Goal: Download file/media

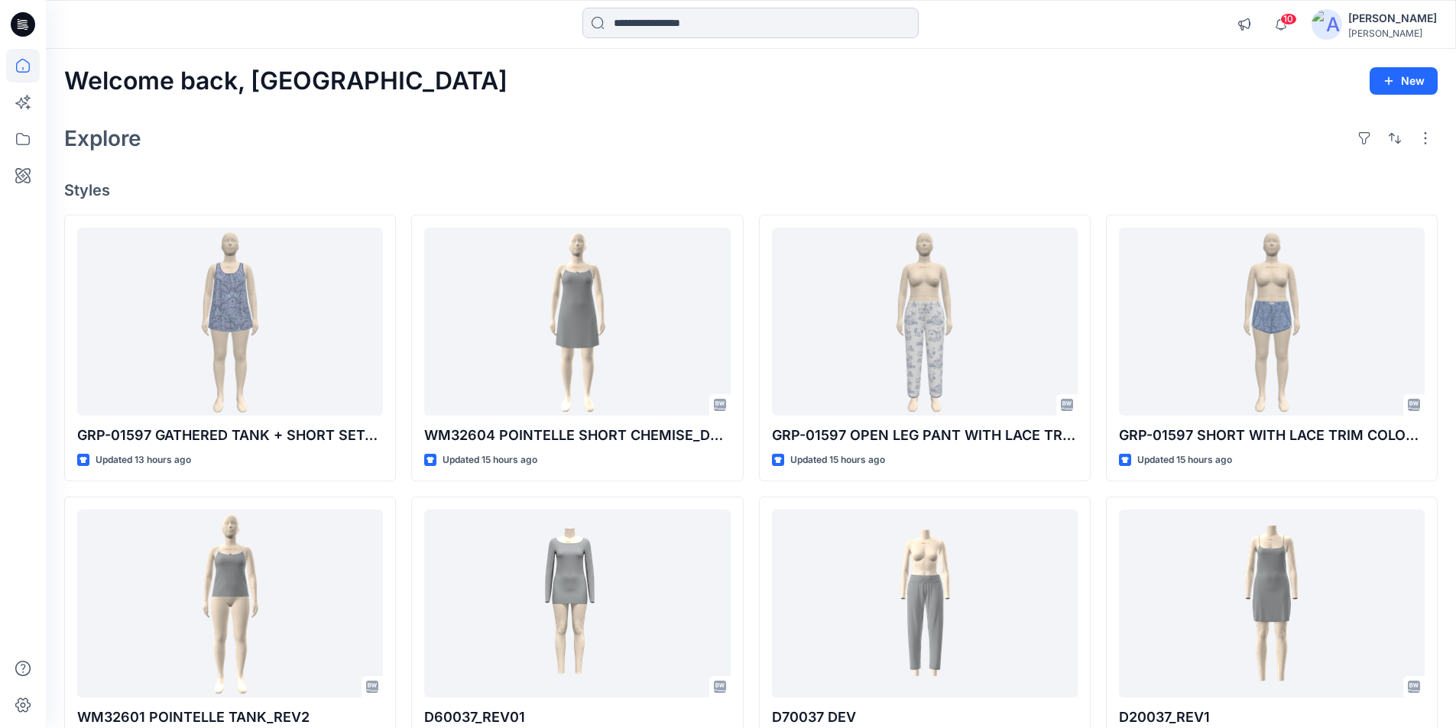
click at [639, 20] on input at bounding box center [750, 23] width 336 height 31
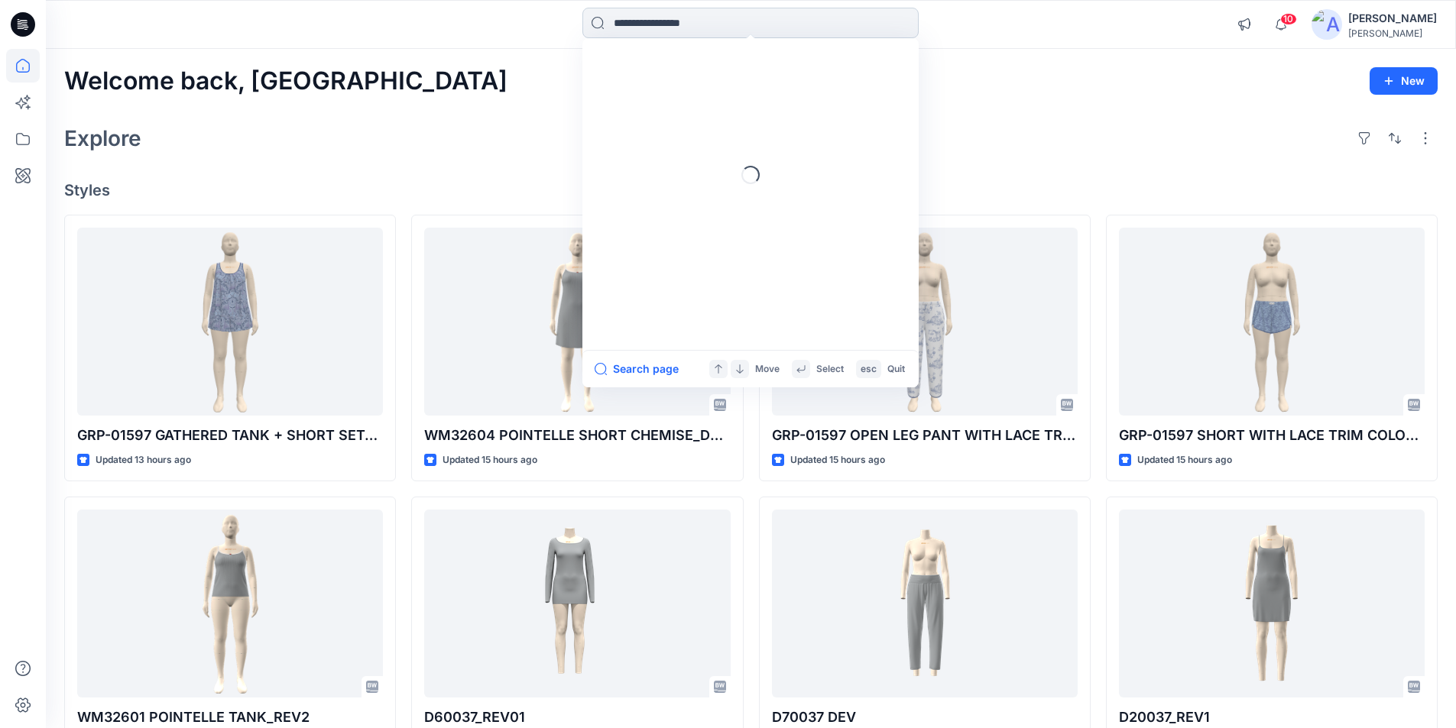
paste input "**********"
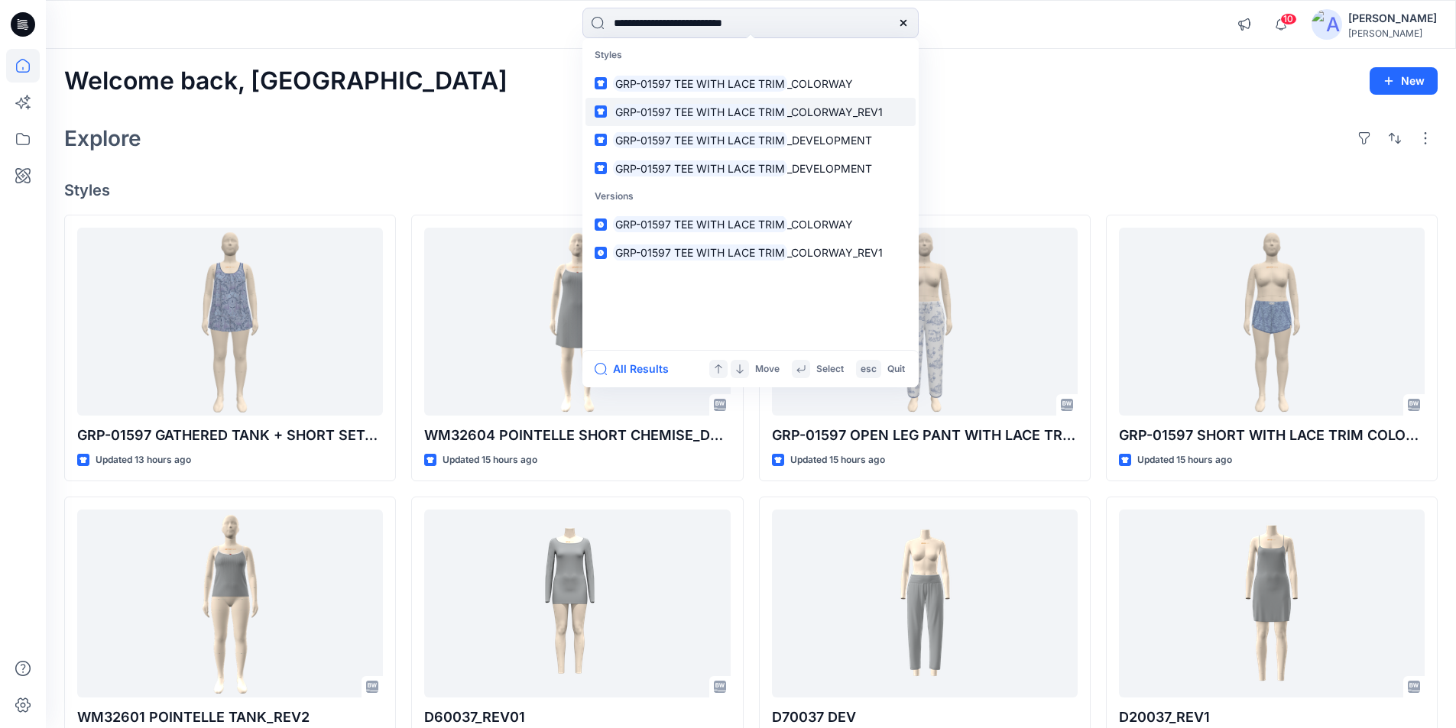
type input "**********"
click at [825, 107] on span "_COLORWAY_REV1" at bounding box center [835, 111] width 96 height 13
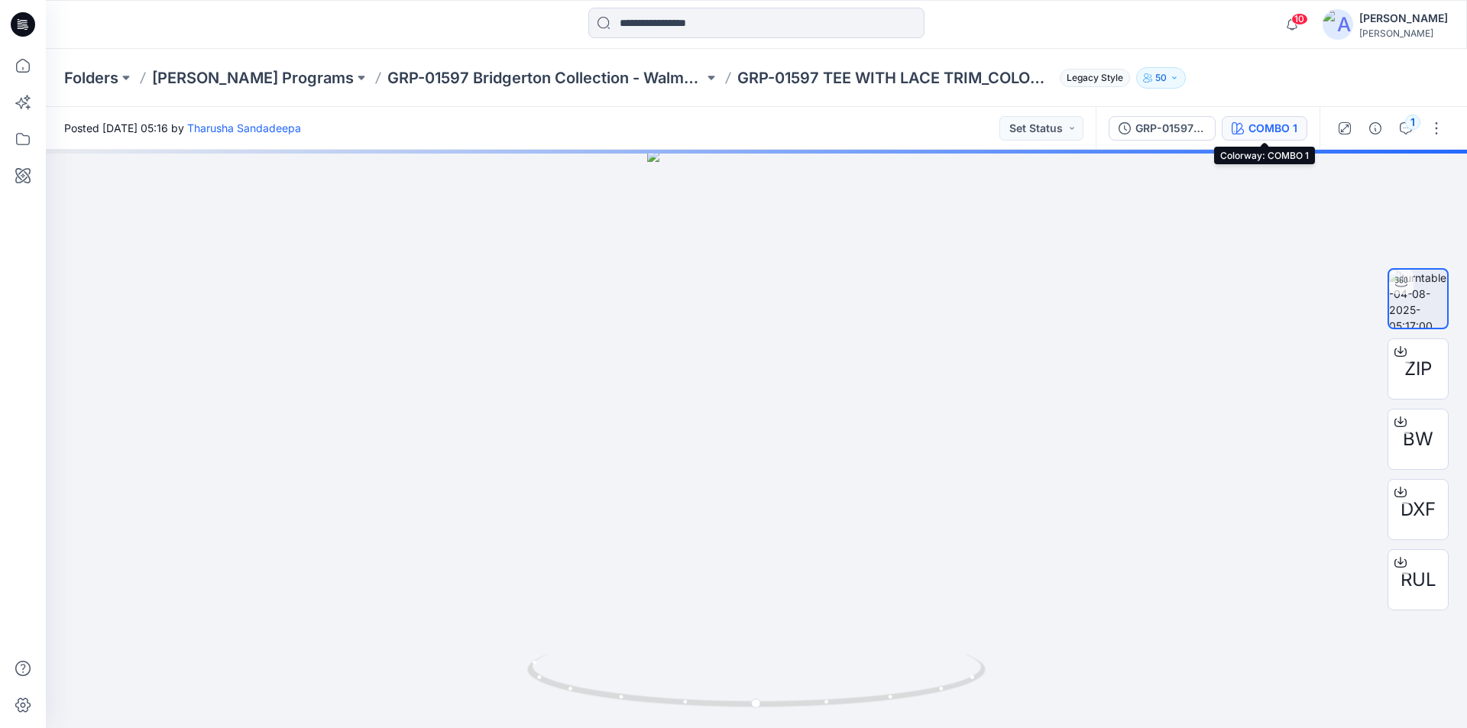
click at [1257, 125] on div "COMBO 1" at bounding box center [1273, 128] width 49 height 17
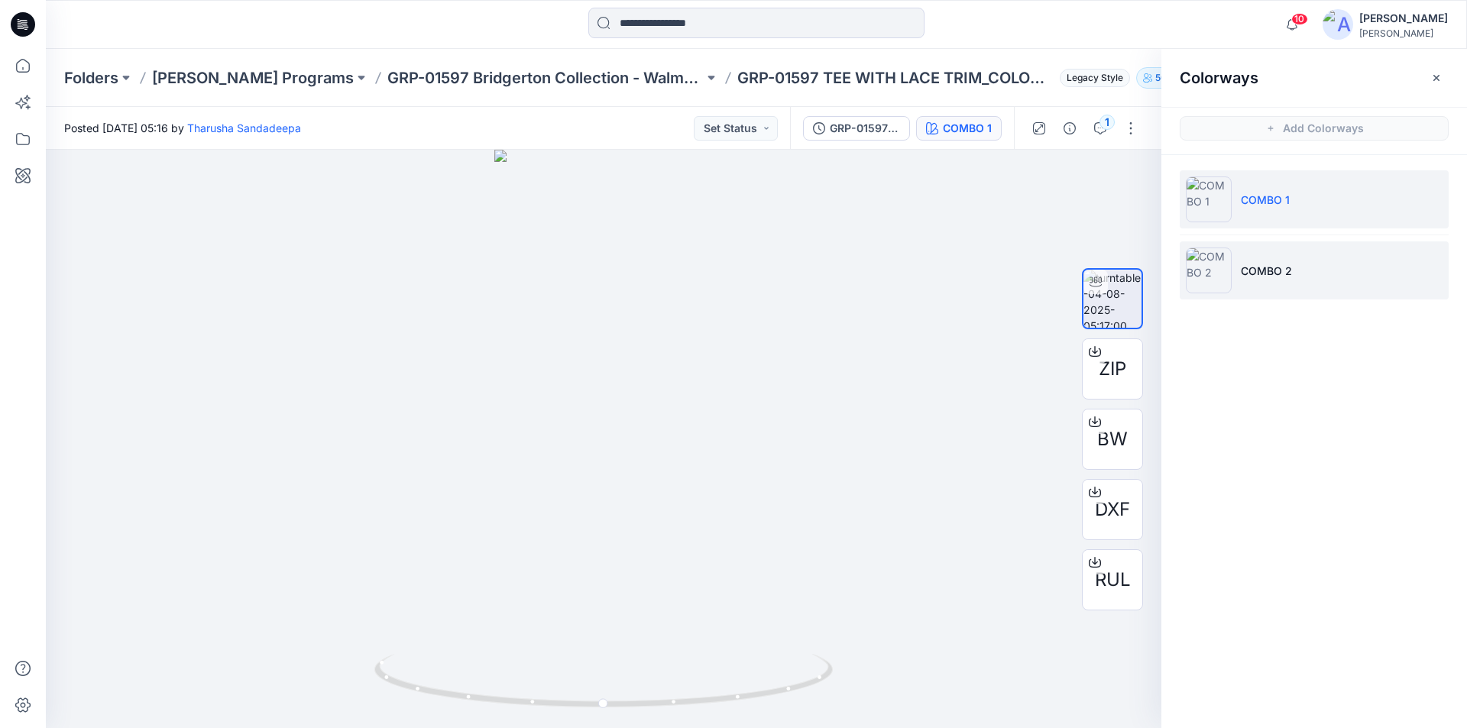
click at [1308, 285] on li "COMBO 2" at bounding box center [1314, 271] width 269 height 58
click at [1292, 274] on li "COMBO 2" at bounding box center [1314, 271] width 269 height 58
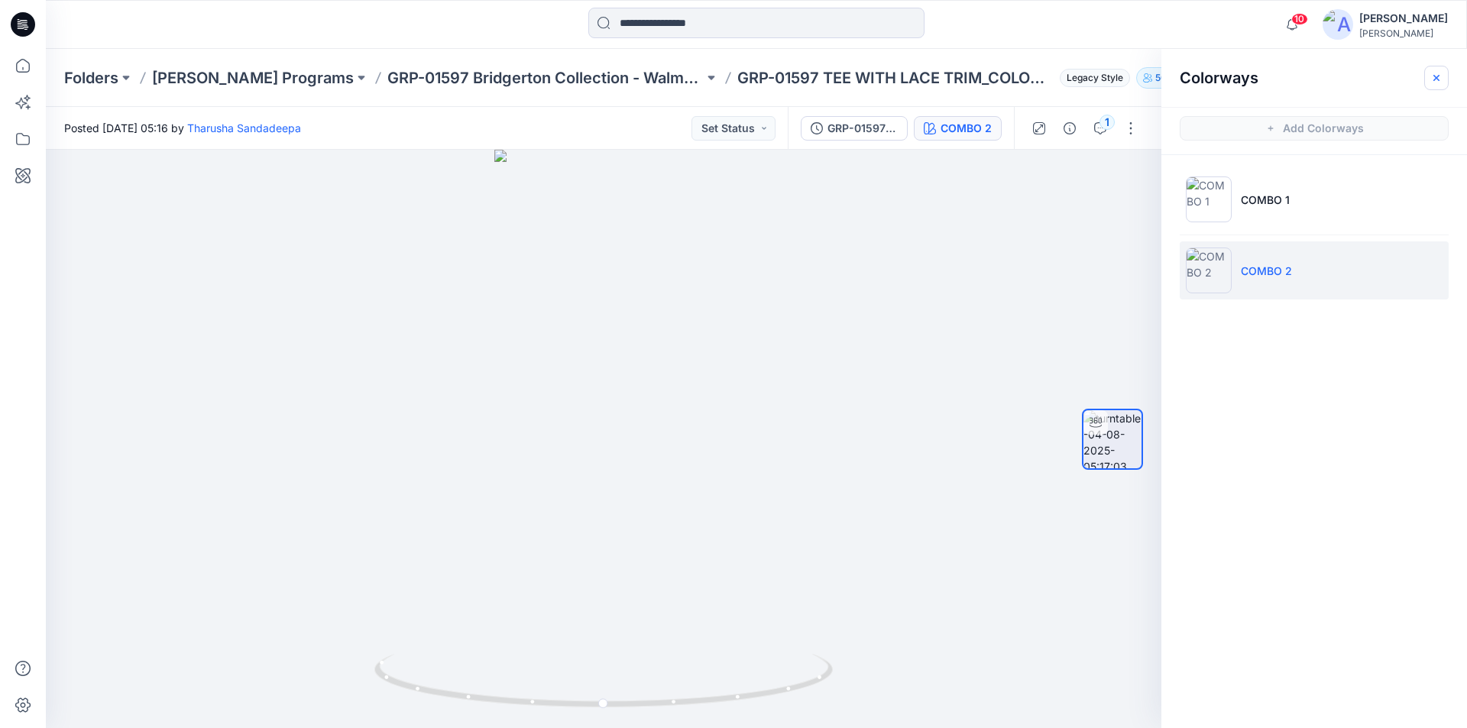
click at [1444, 71] on button "button" at bounding box center [1437, 78] width 24 height 24
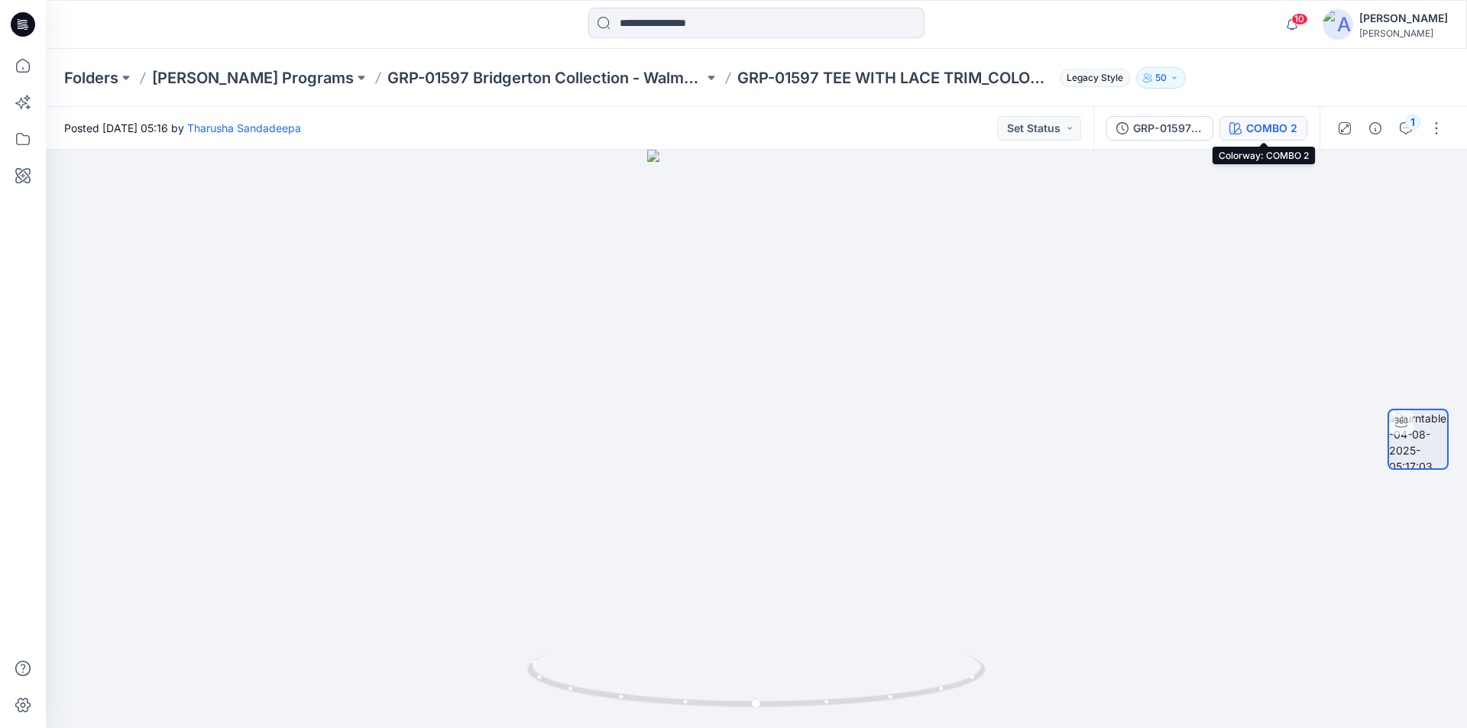
click at [1272, 128] on div "COMBO 2" at bounding box center [1272, 128] width 51 height 17
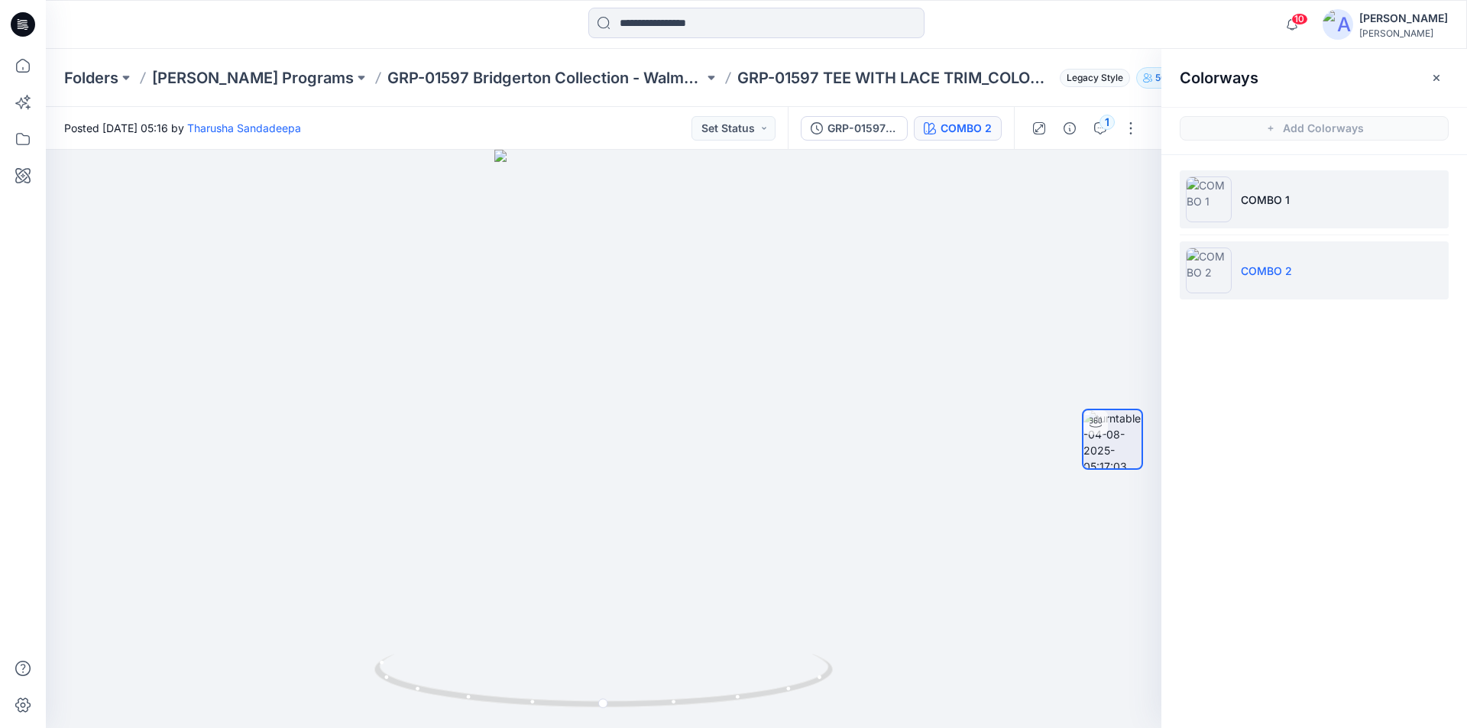
click at [1297, 196] on li "COMBO 1" at bounding box center [1314, 199] width 269 height 58
click at [1314, 199] on li "COMBO 1" at bounding box center [1314, 199] width 269 height 58
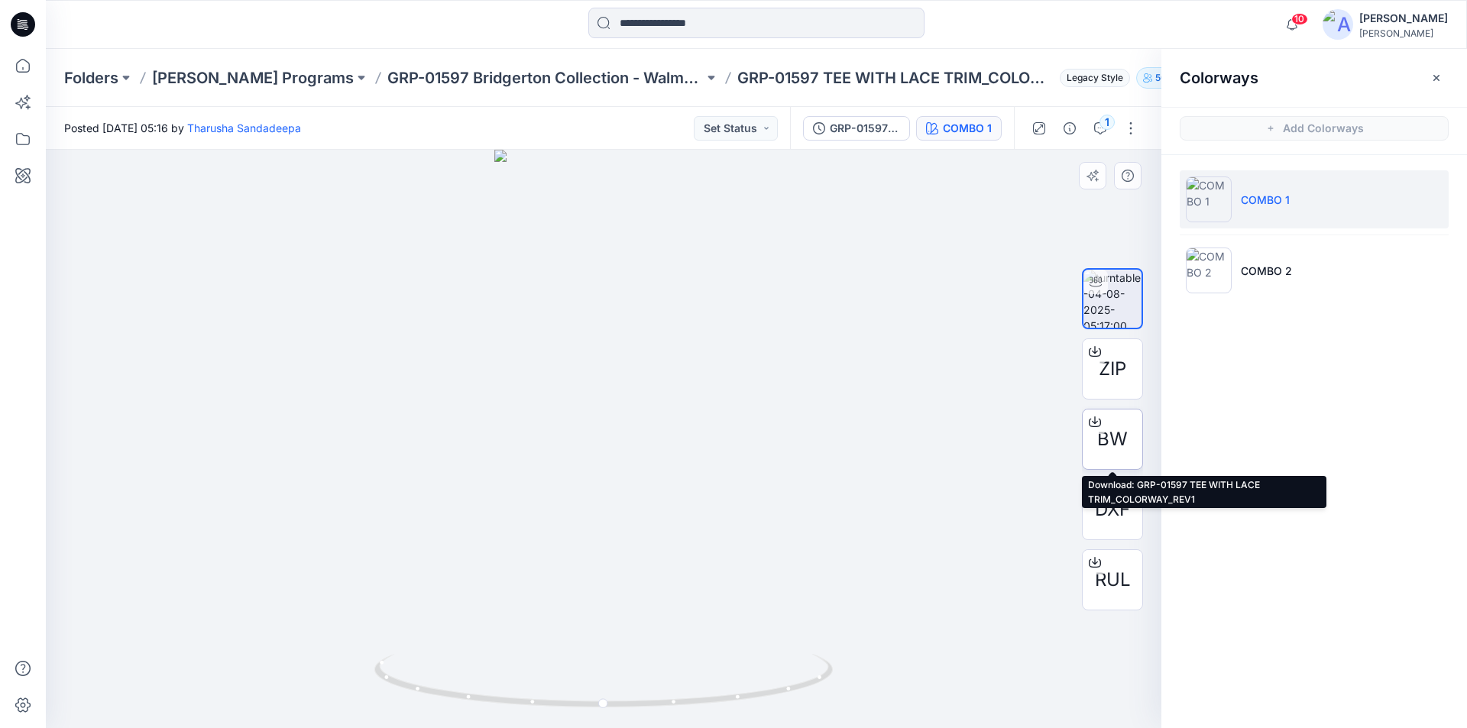
click at [1097, 421] on icon at bounding box center [1095, 422] width 12 height 12
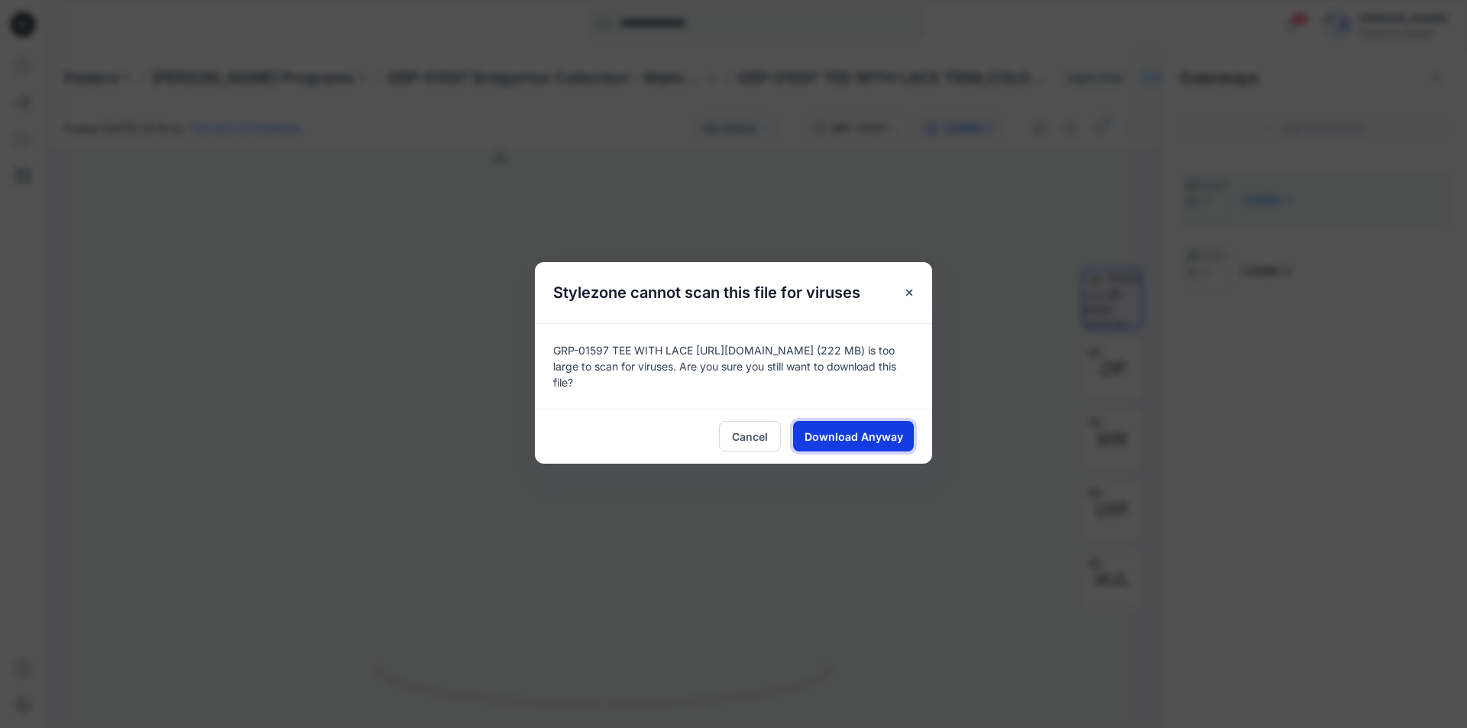
click at [858, 435] on span "Download Anyway" at bounding box center [854, 437] width 99 height 16
